Goal: Find specific page/section: Find specific page/section

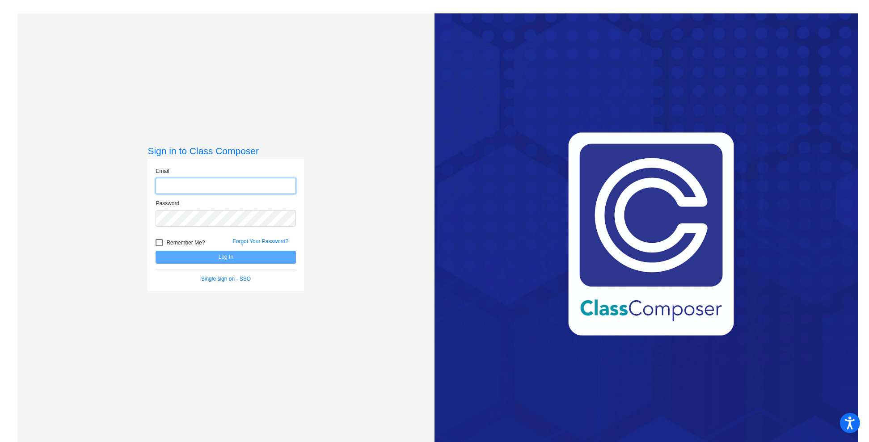
type input "[EMAIL_ADDRESS][PERSON_NAME][DOMAIN_NAME]"
click at [236, 255] on button "Log In" at bounding box center [225, 257] width 140 height 13
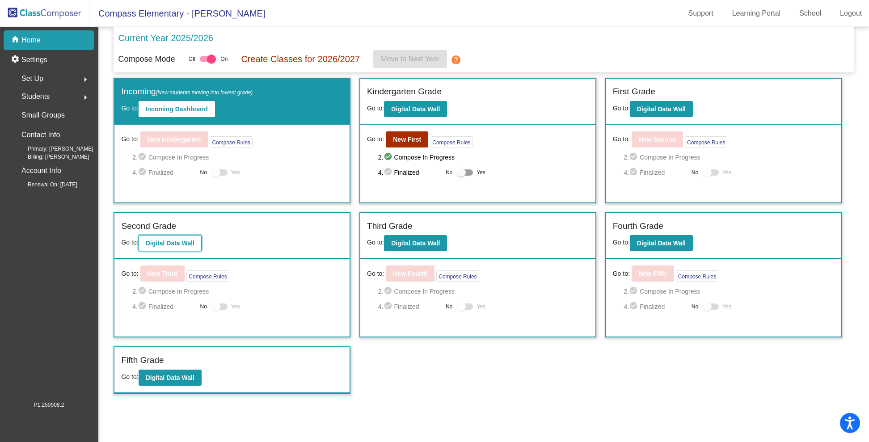
click at [188, 243] on b "Digital Data Wall" at bounding box center [170, 242] width 49 height 7
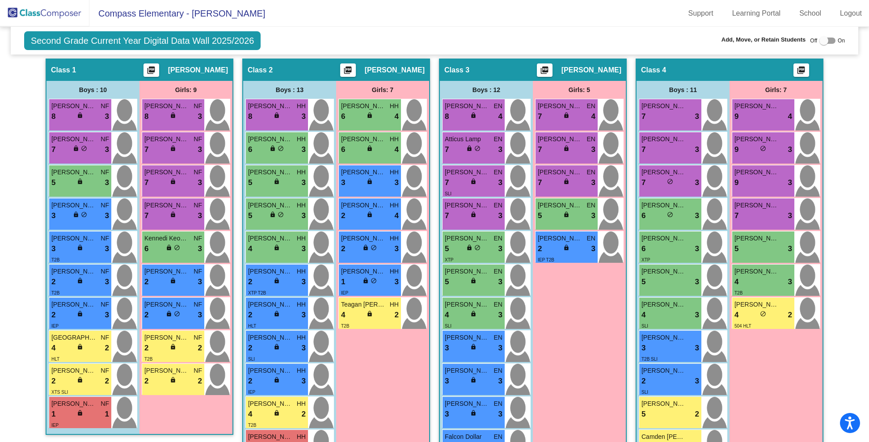
scroll to position [201, 0]
